Goal: Transaction & Acquisition: Purchase product/service

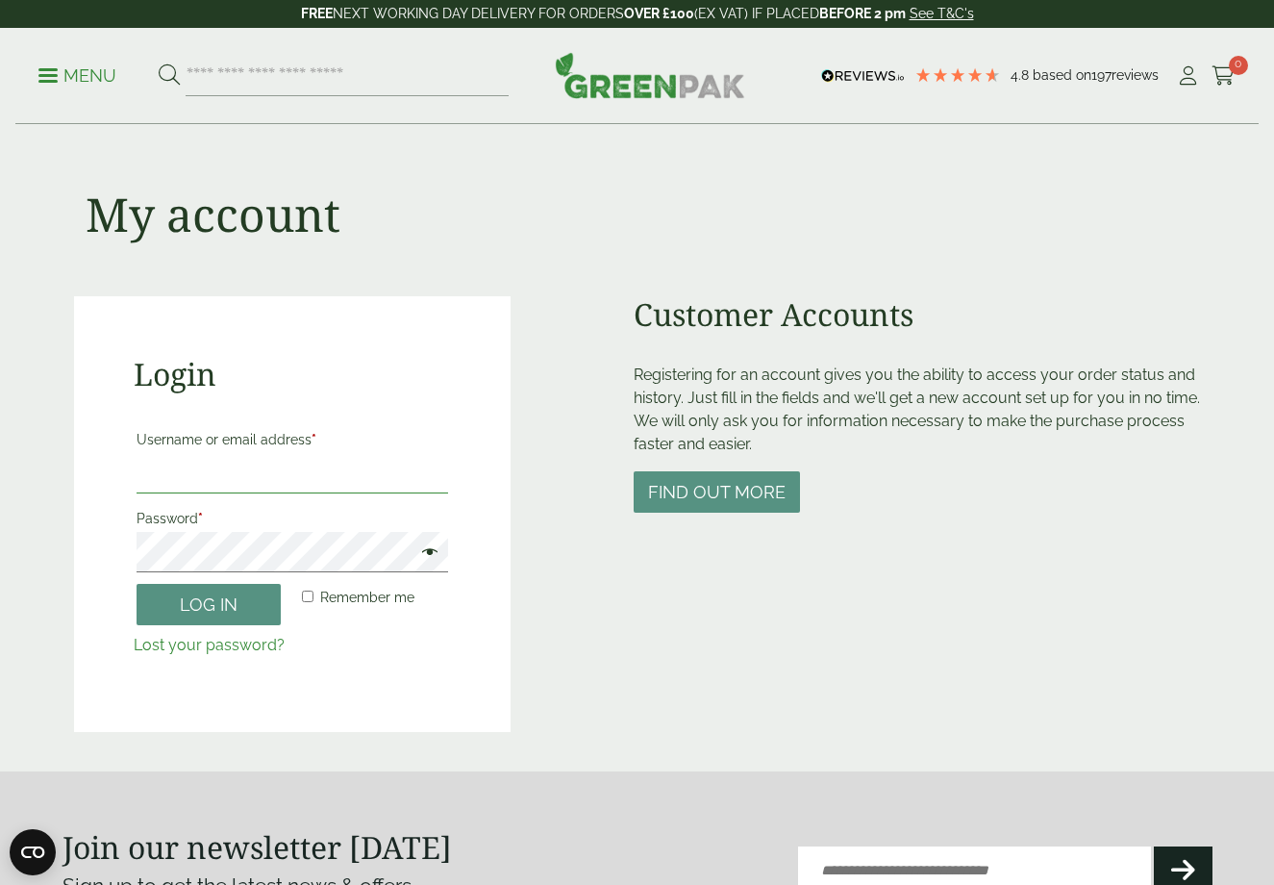
type input "**********"
click at [208, 603] on button "Log in" at bounding box center [209, 604] width 144 height 41
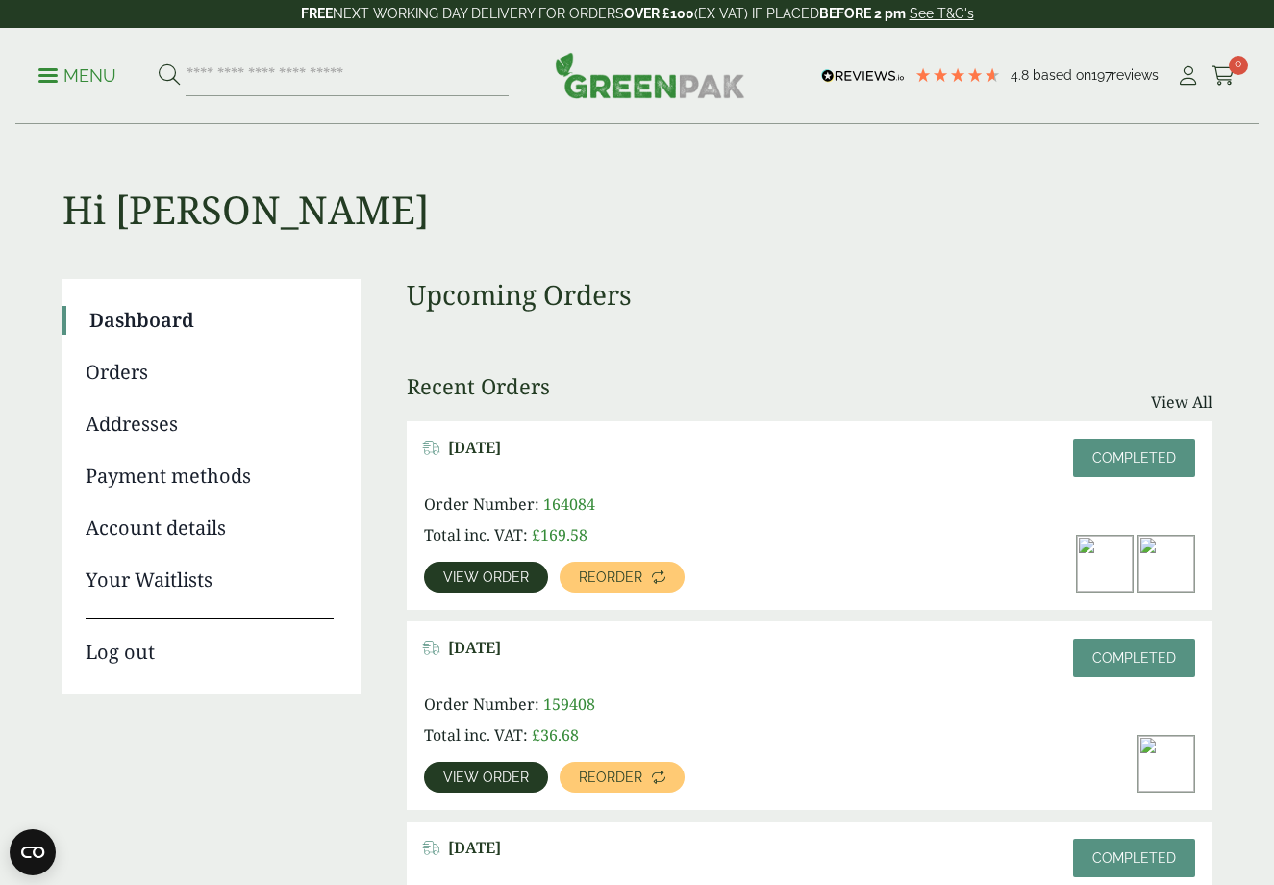
click at [1111, 293] on h3 "Upcoming Orders" at bounding box center [810, 295] width 806 height 33
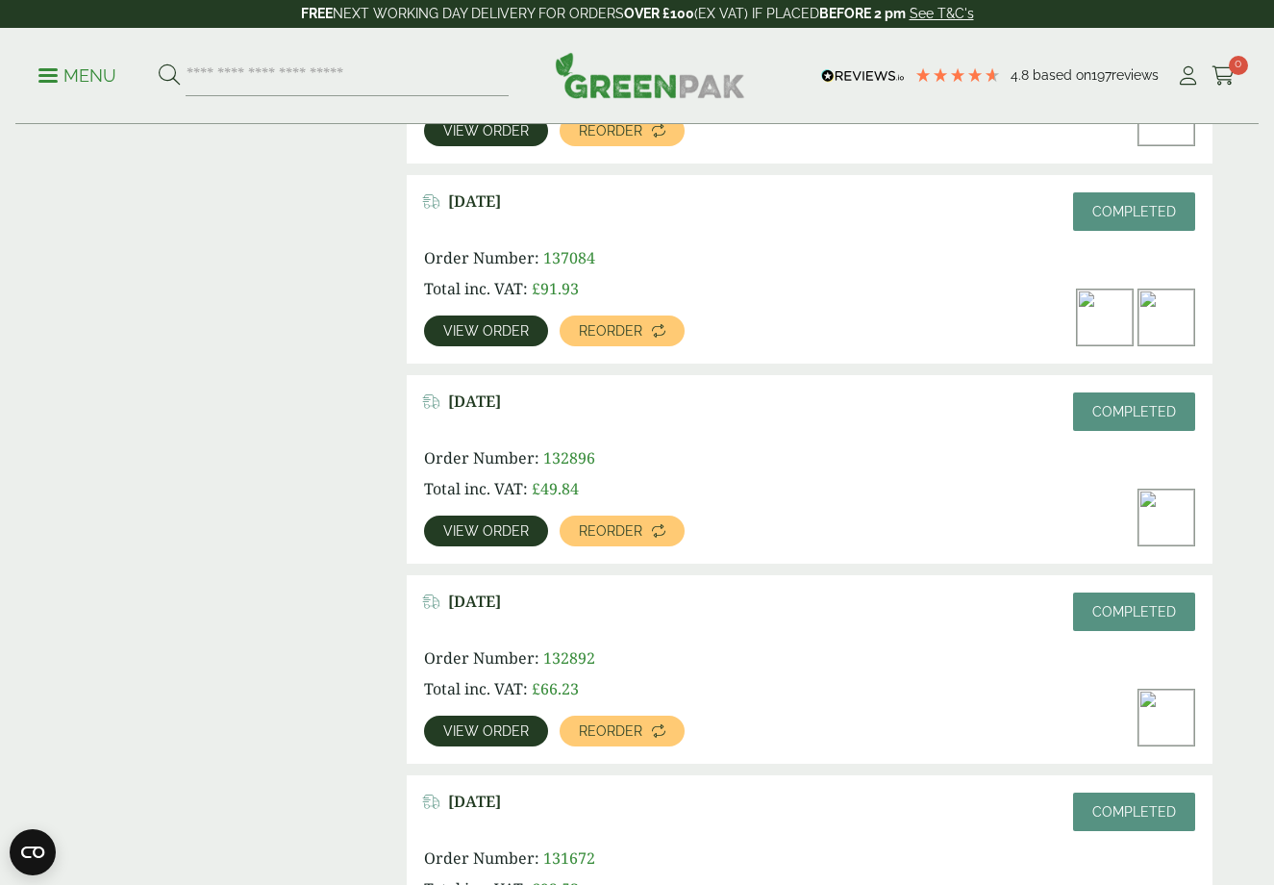
scroll to position [1248, 0]
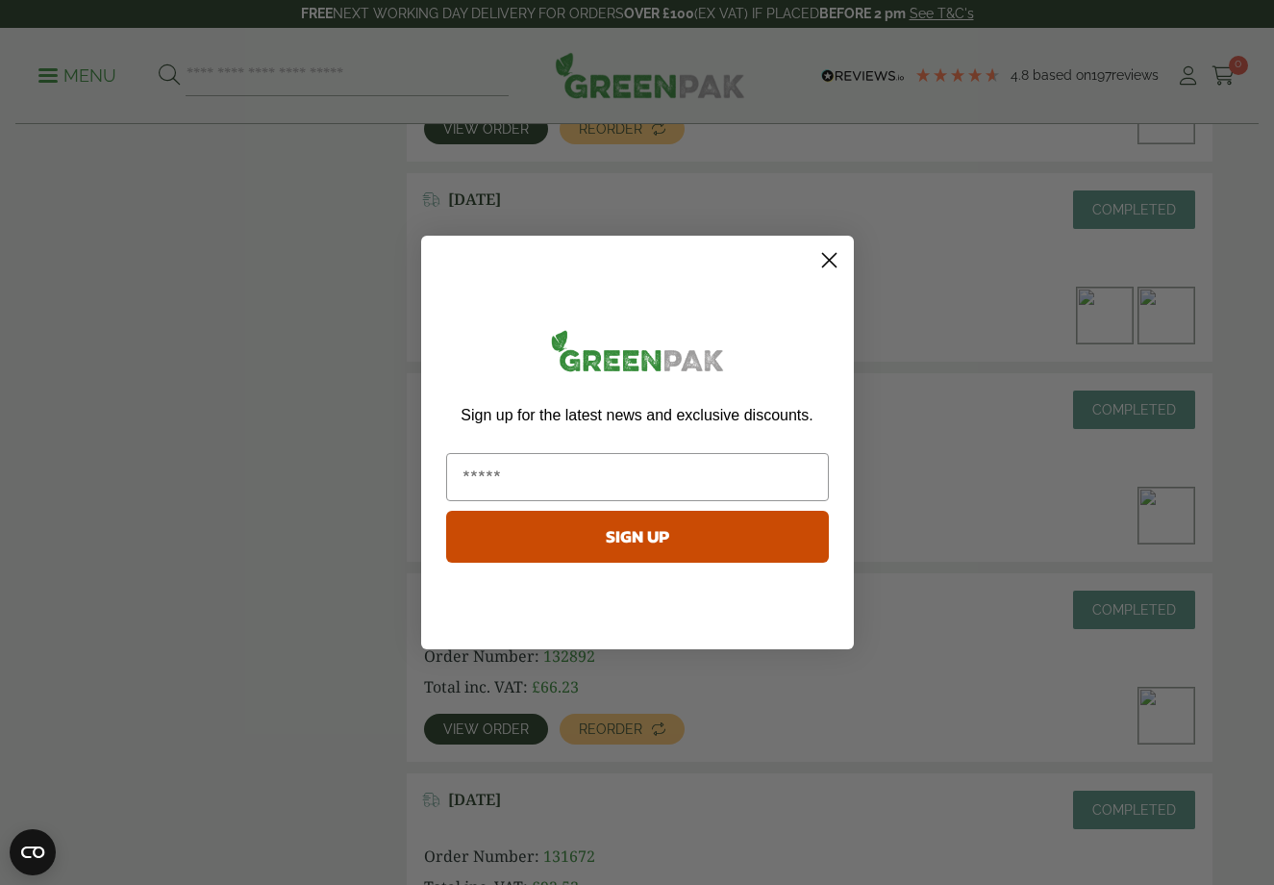
click at [828, 266] on circle "Close dialog" at bounding box center [829, 260] width 32 height 32
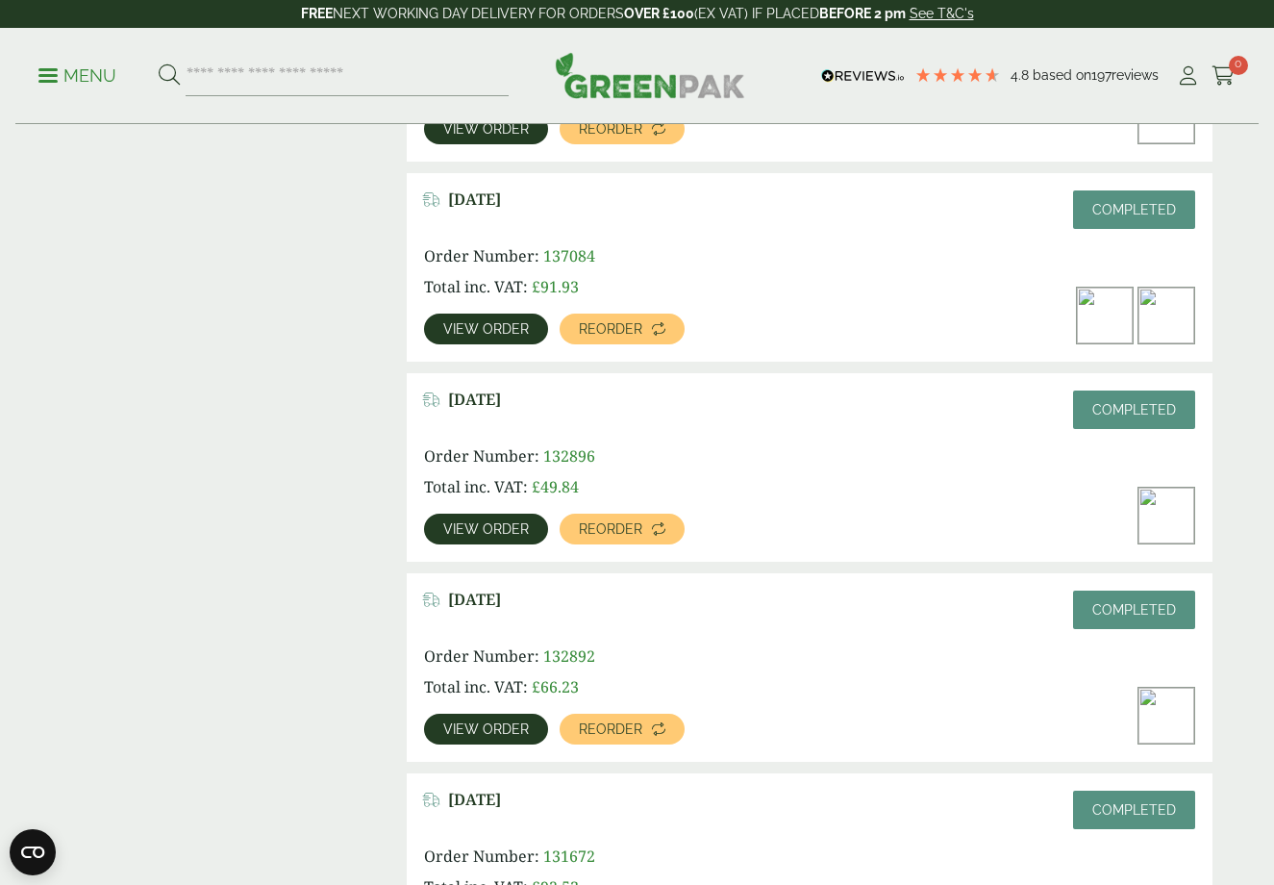
click at [528, 528] on link "View order" at bounding box center [486, 529] width 124 height 31
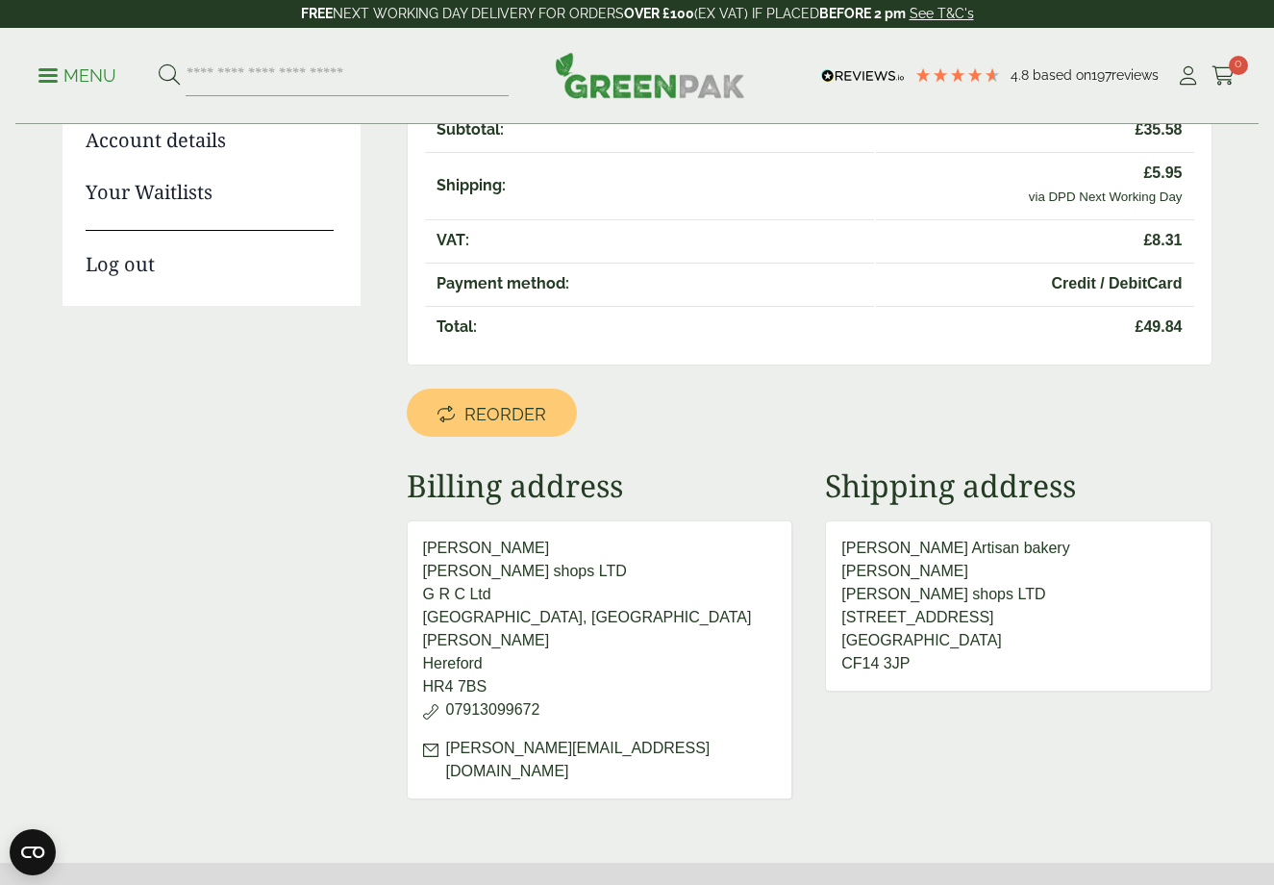
scroll to position [365, 0]
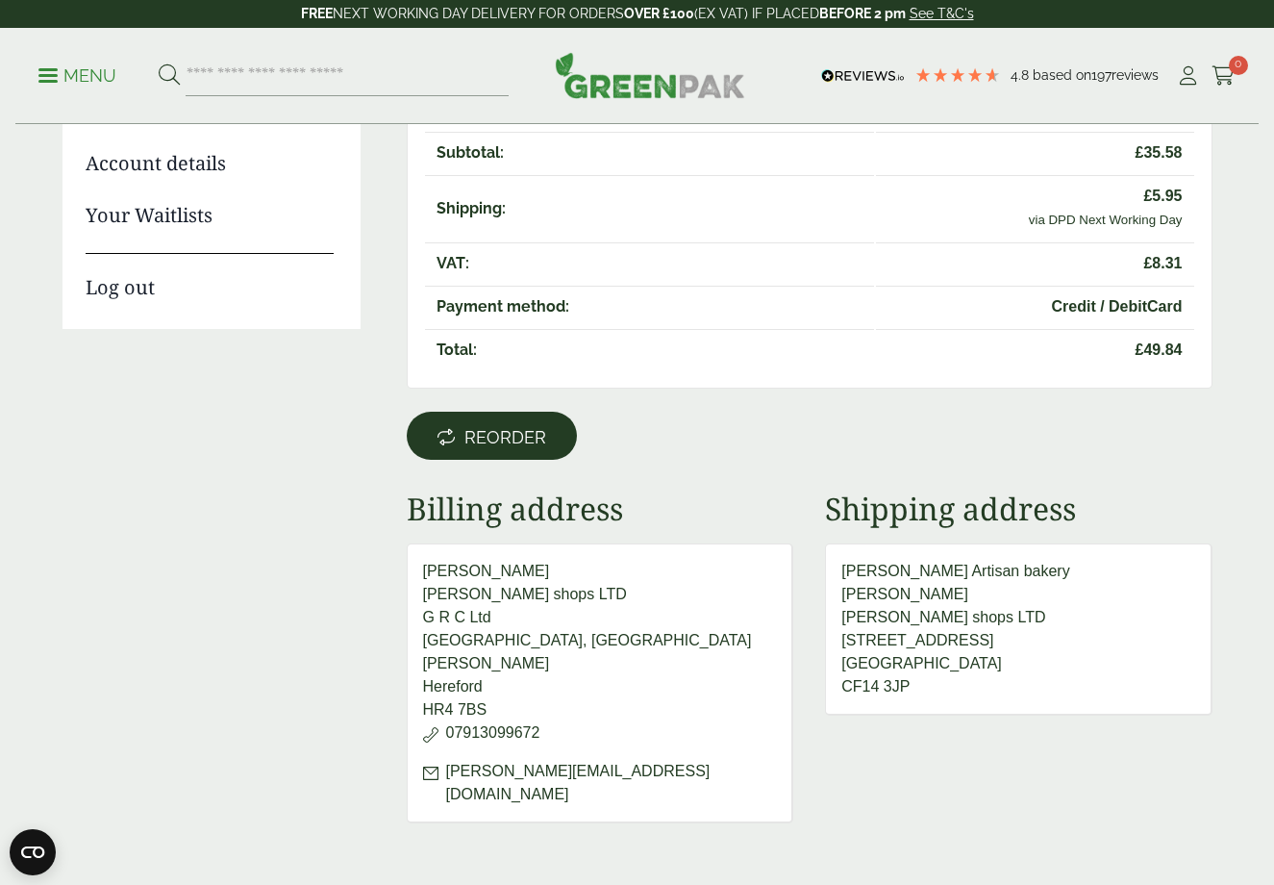
click at [526, 435] on span "Reorder" at bounding box center [506, 437] width 82 height 21
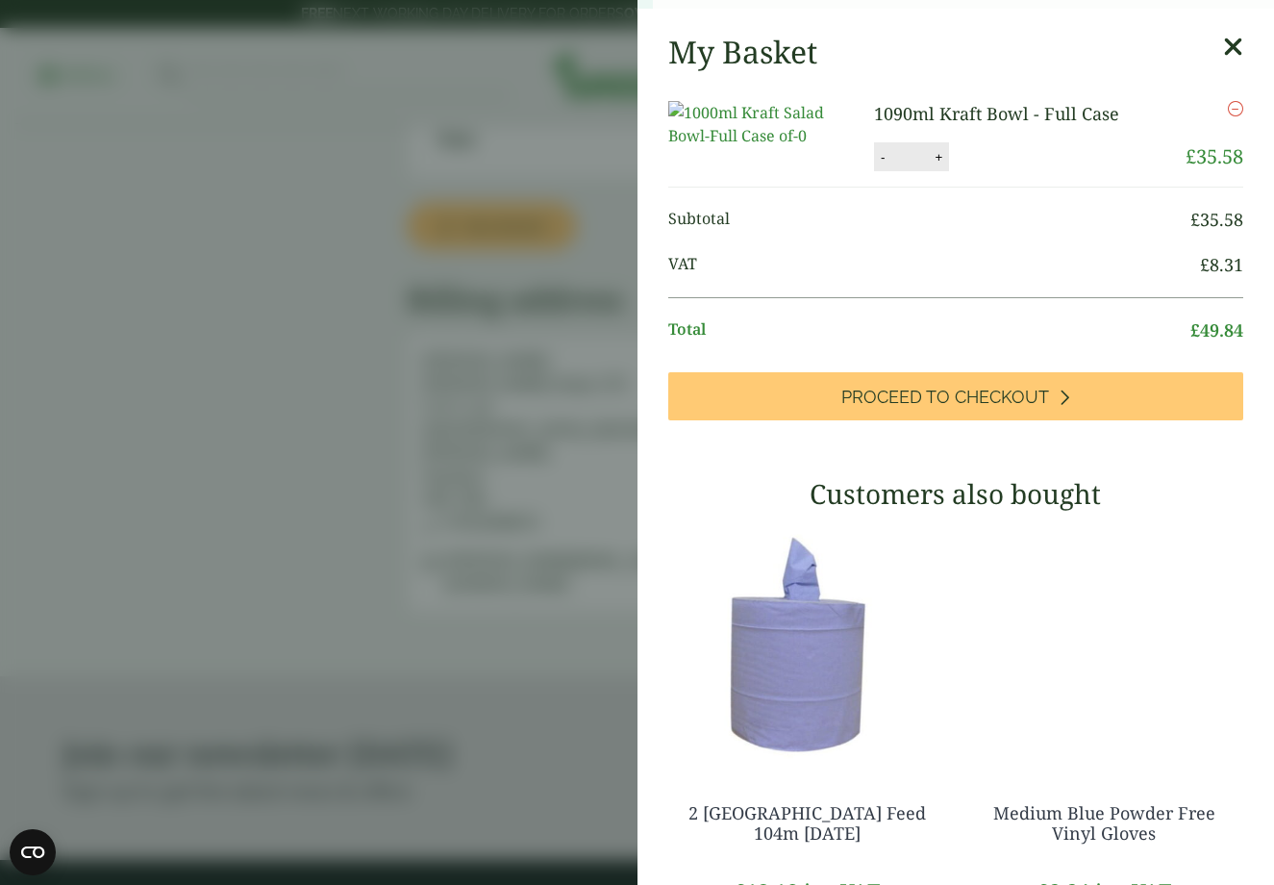
scroll to position [640, 0]
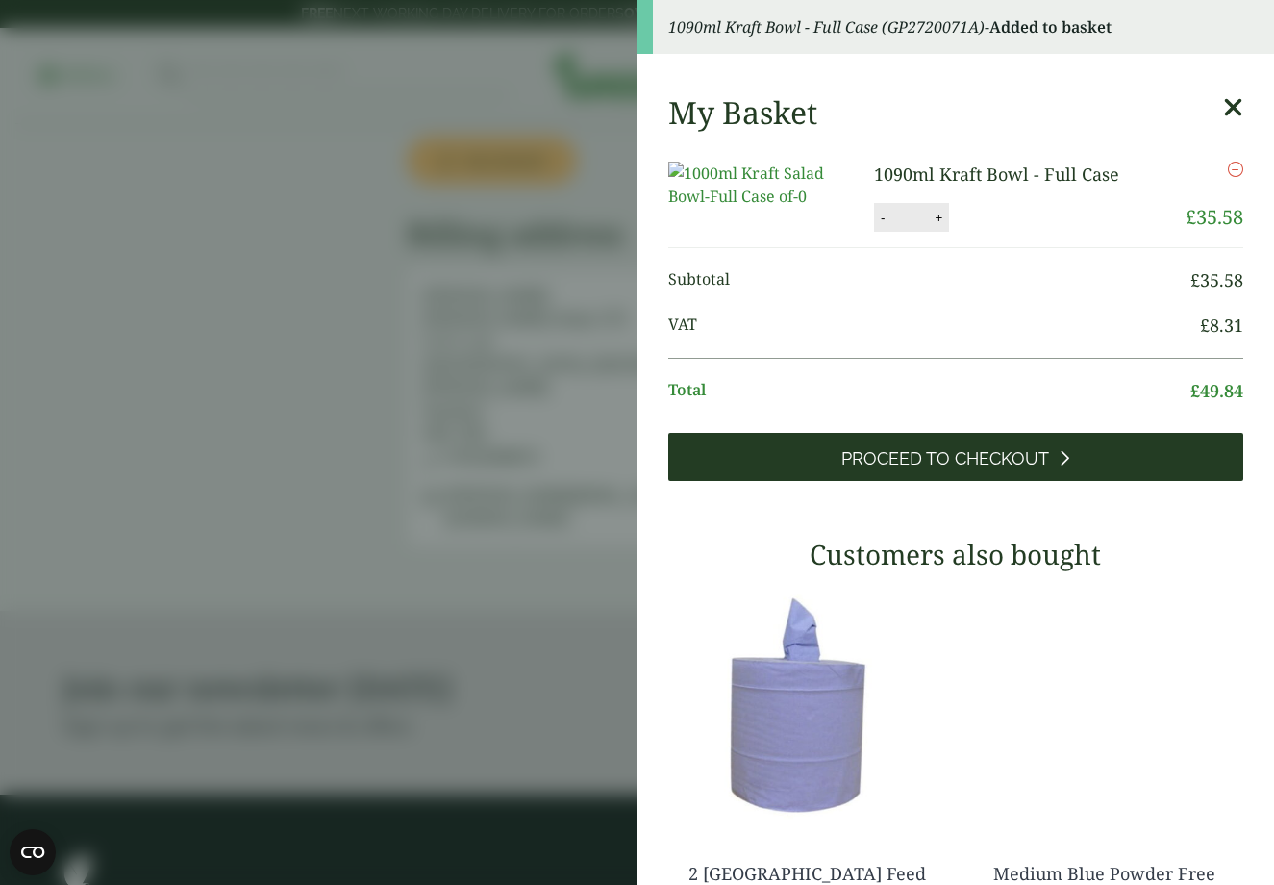
click at [942, 469] on span "Proceed to Checkout" at bounding box center [946, 458] width 208 height 21
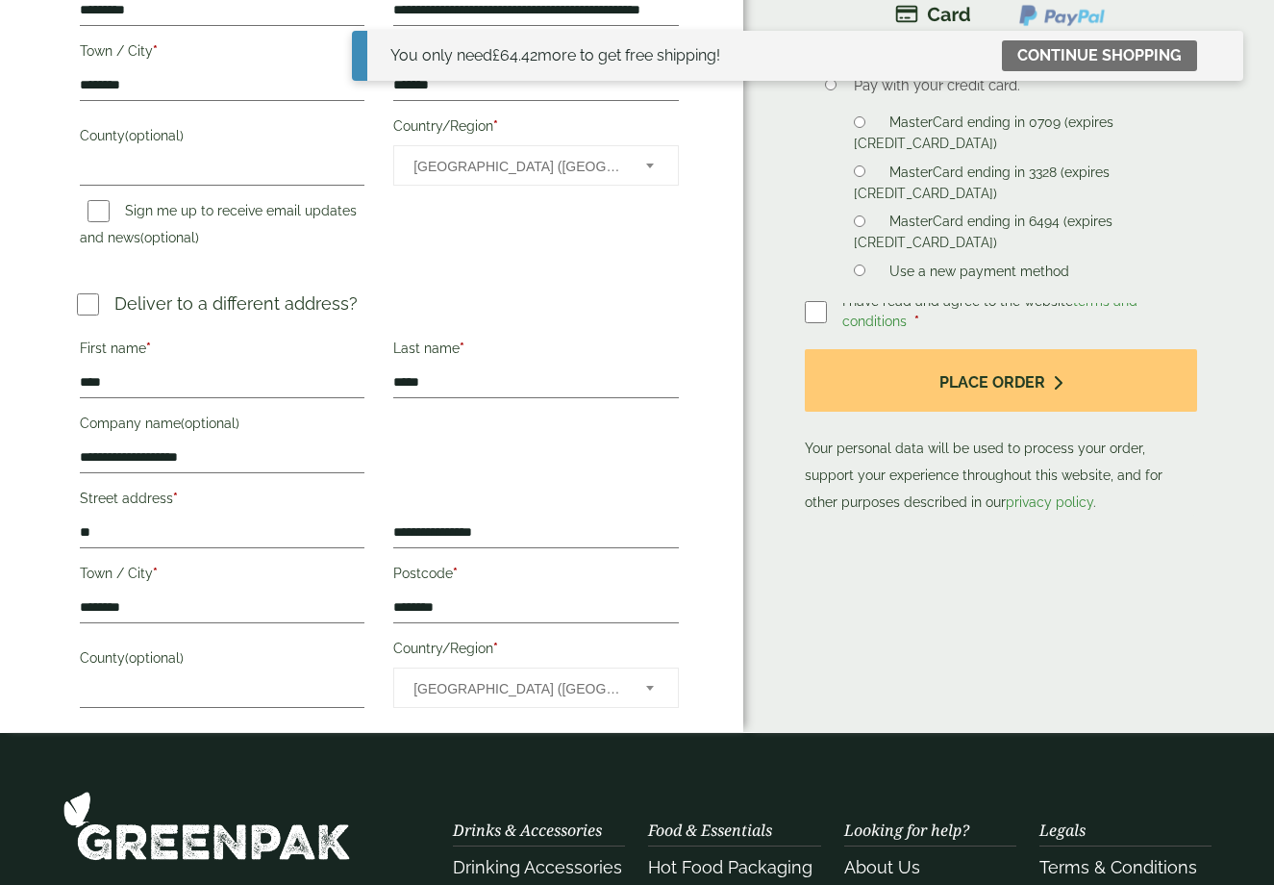
scroll to position [550, 0]
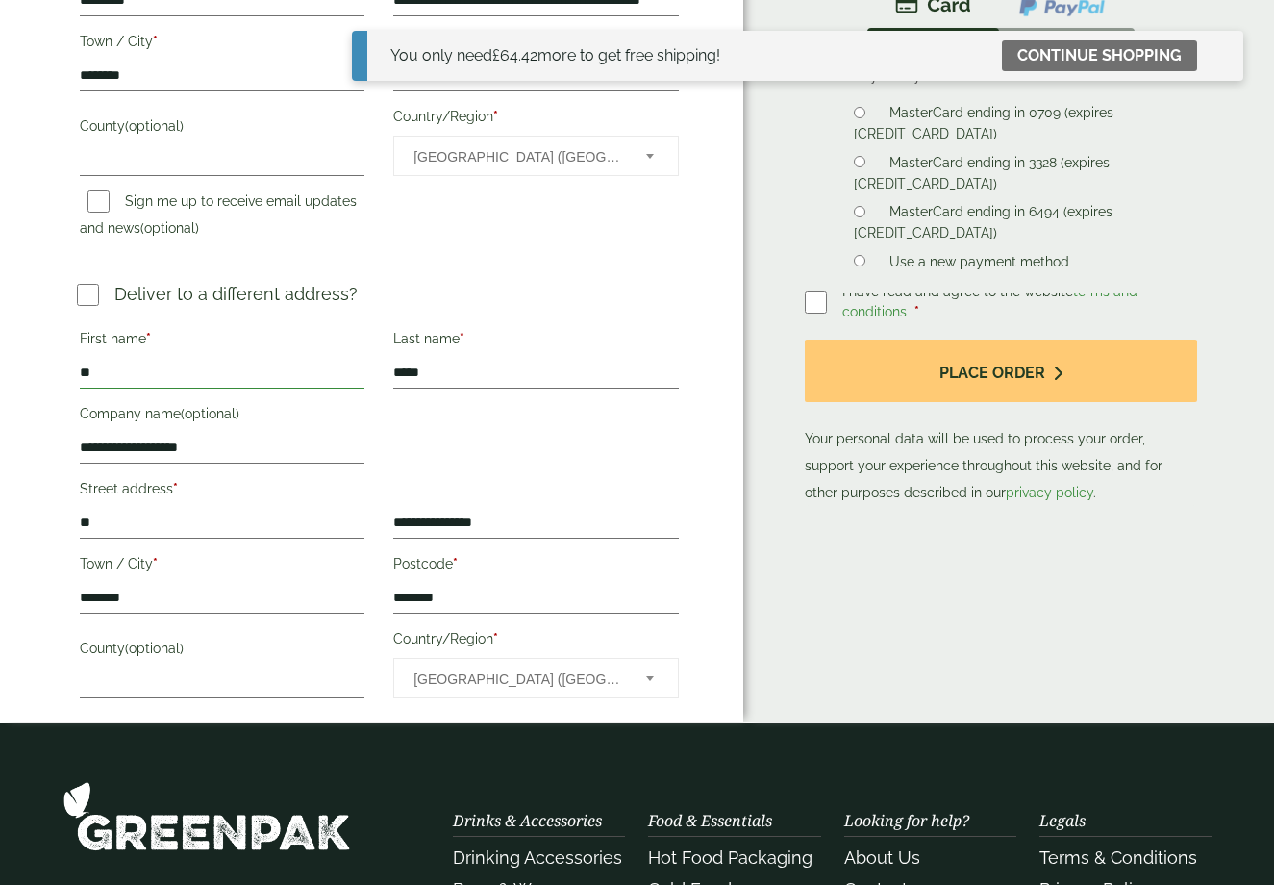
type input "*"
type input "***"
click at [499, 454] on div "**********" at bounding box center [379, 514] width 628 height 385
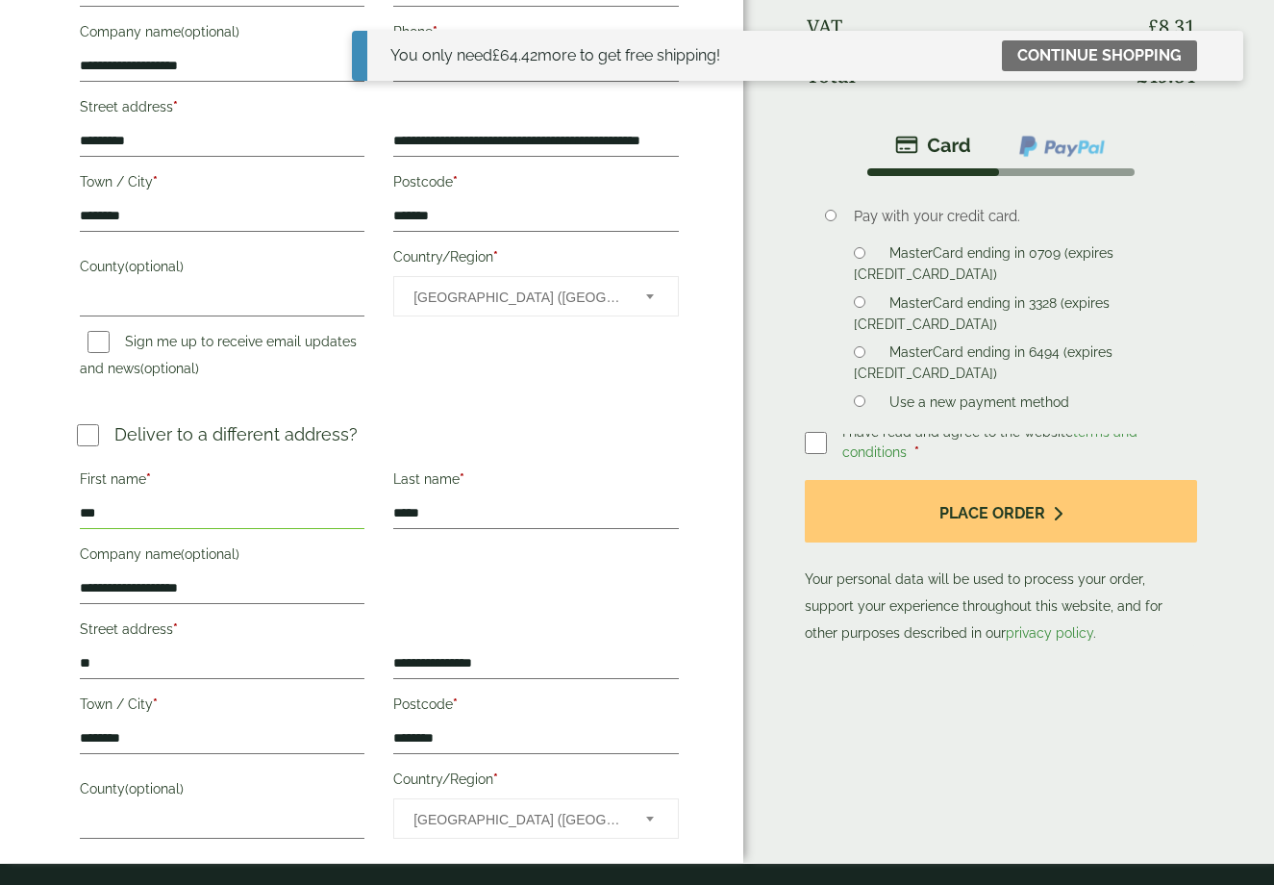
scroll to position [321, 0]
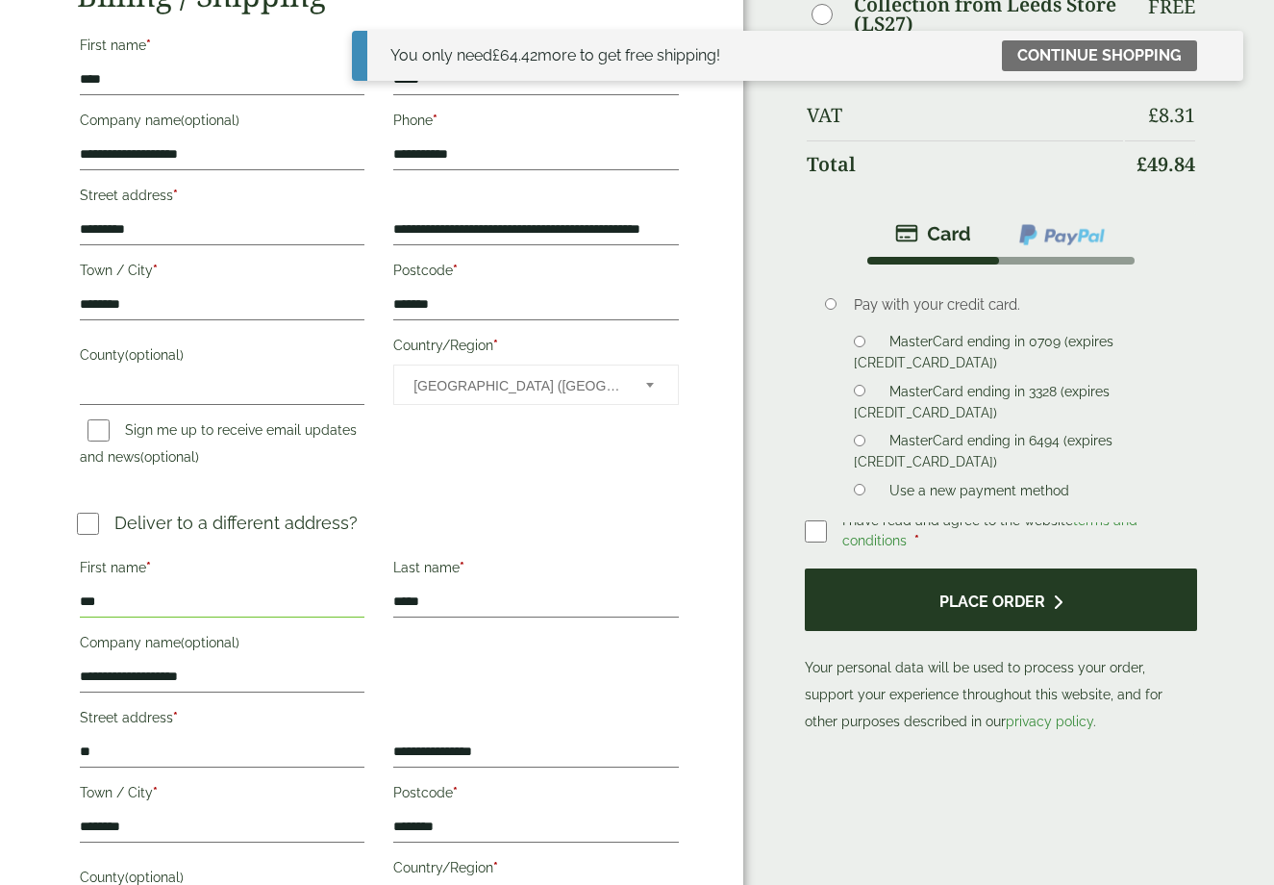
click at [947, 611] on button "Place order" at bounding box center [1001, 599] width 393 height 63
